Goal: Information Seeking & Learning: Learn about a topic

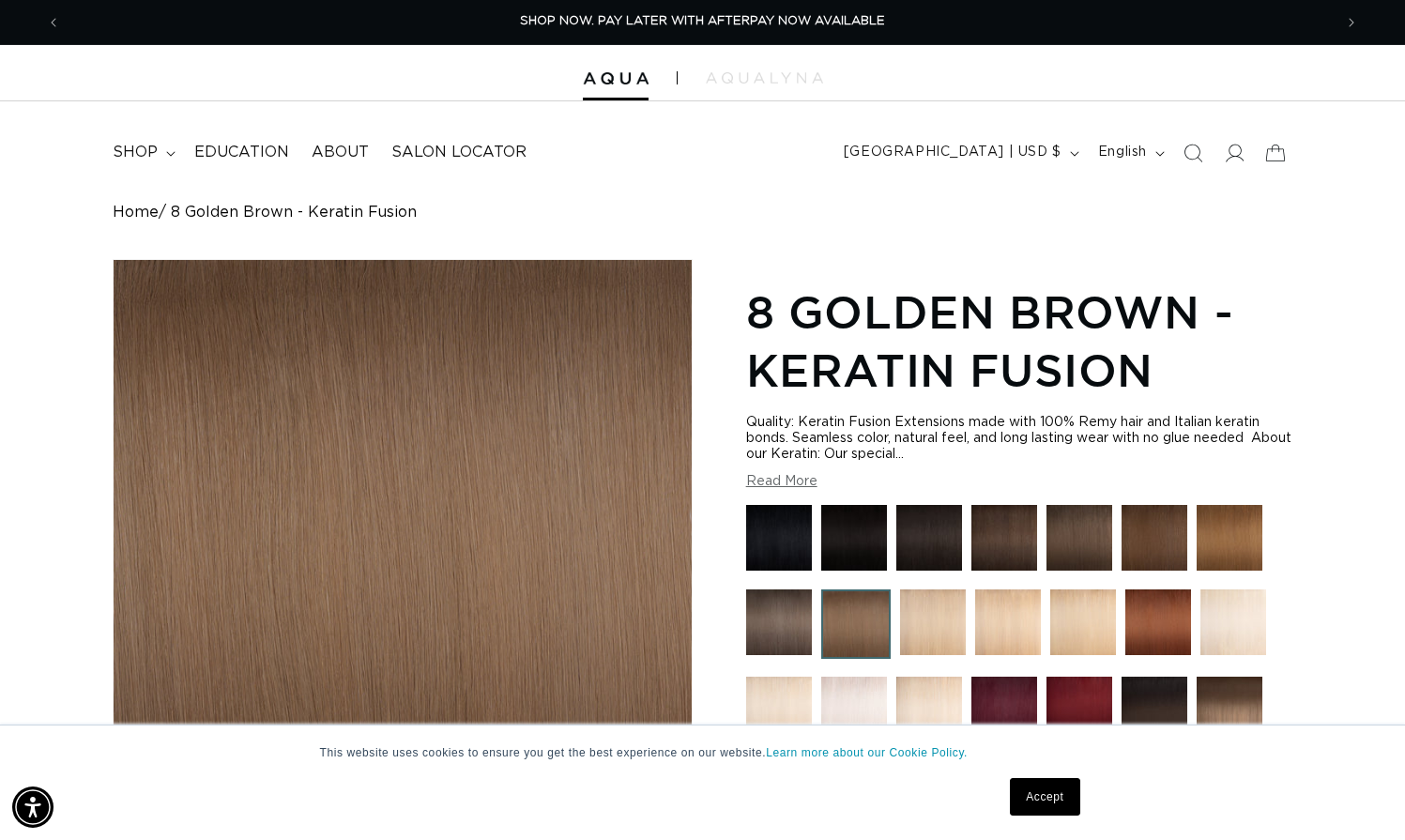
scroll to position [0, 2544]
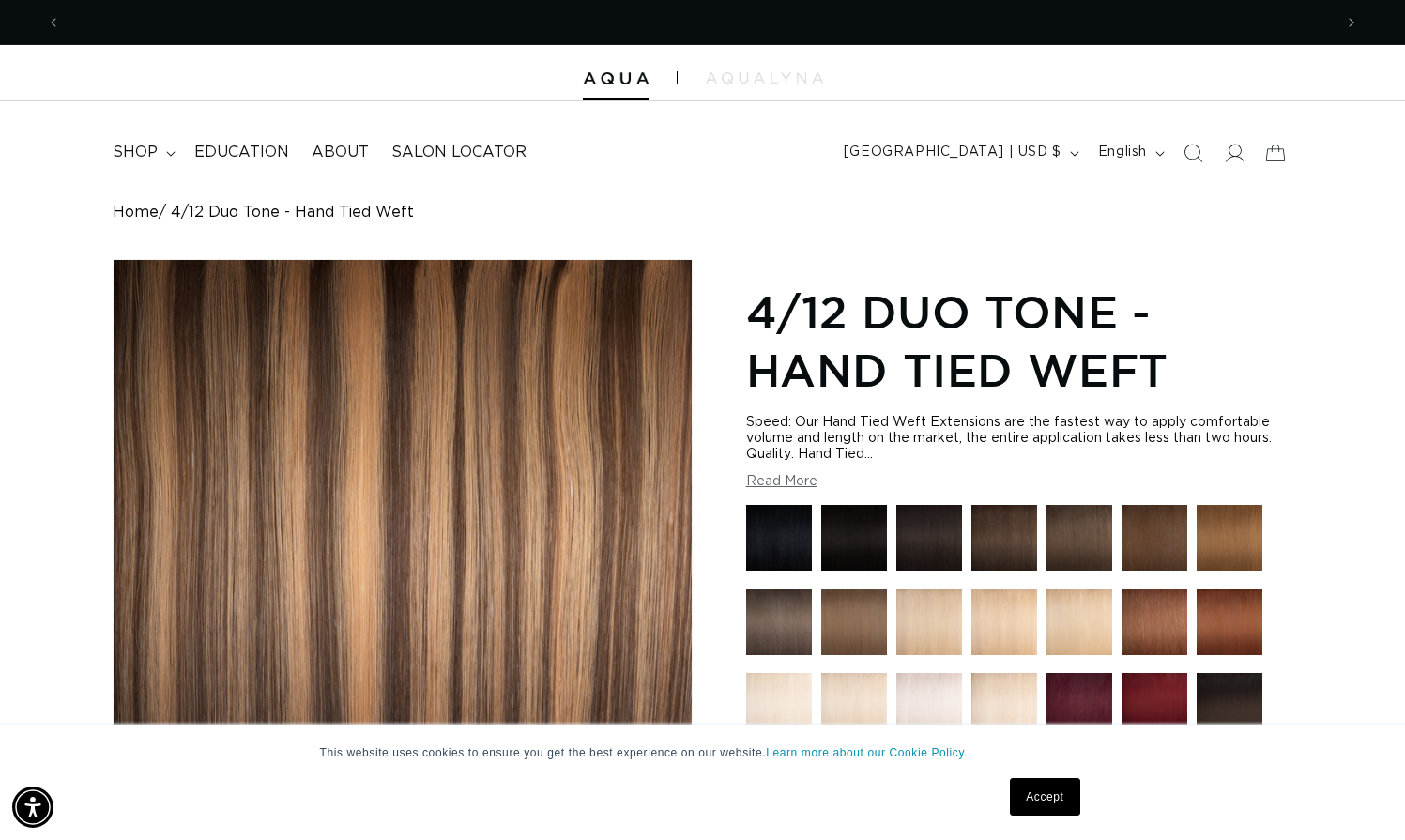
scroll to position [0, 2544]
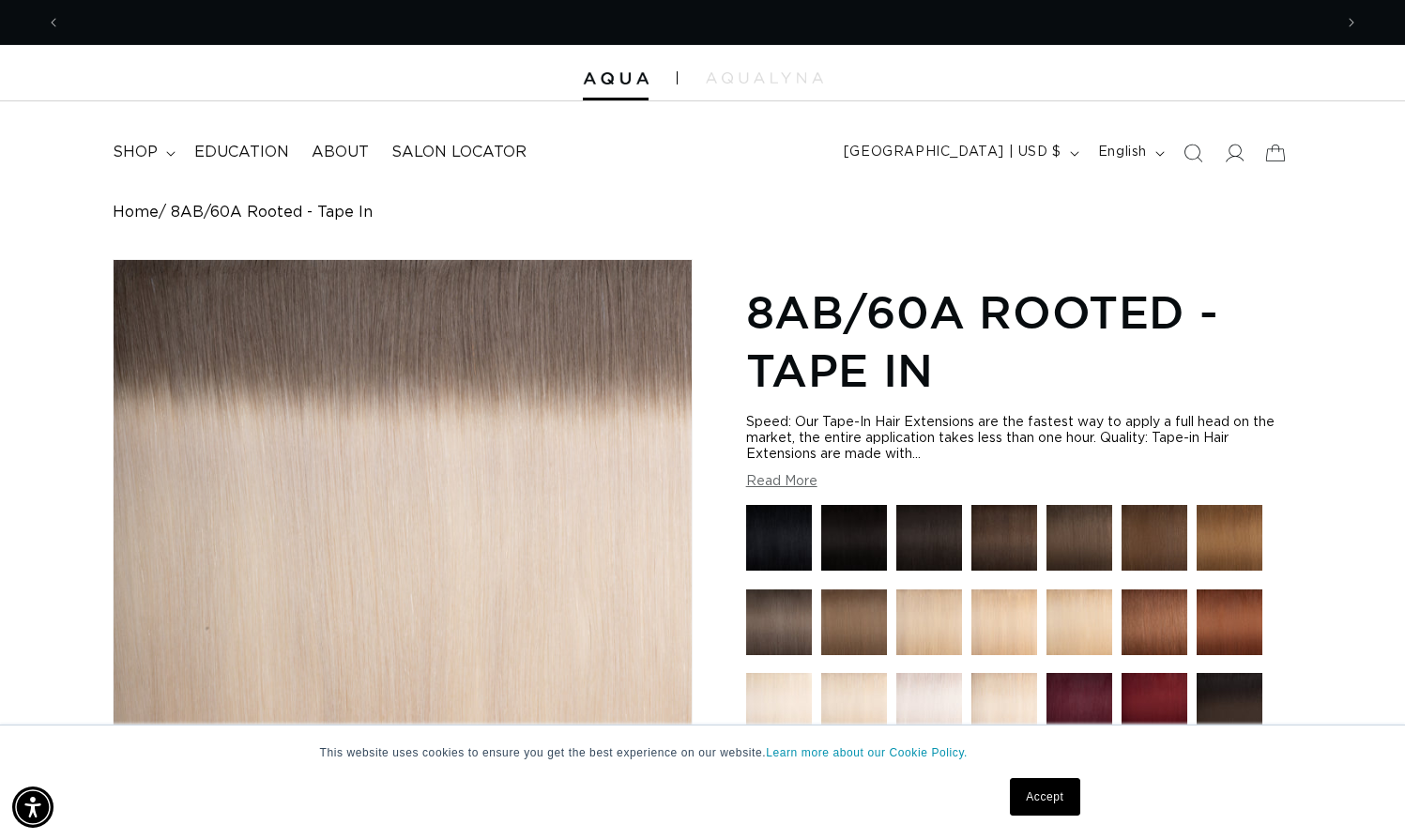
scroll to position [0, 1271]
